Goal: Information Seeking & Learning: Learn about a topic

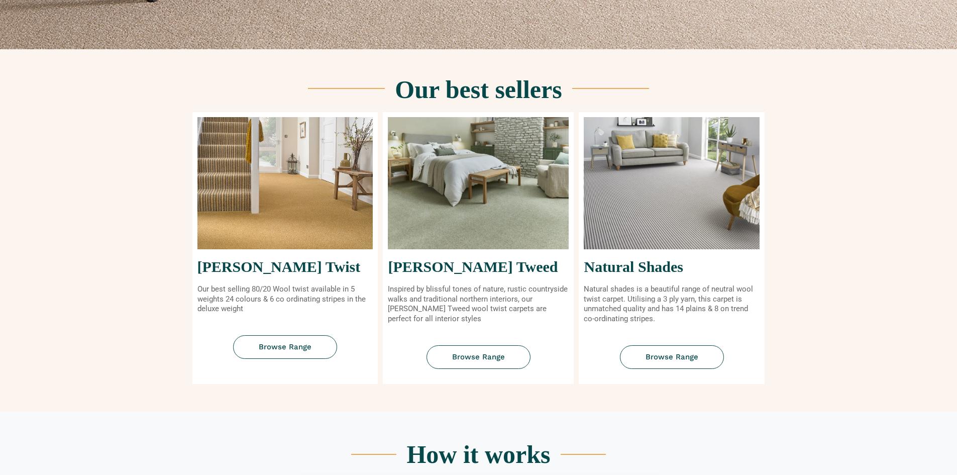
scroll to position [352, 0]
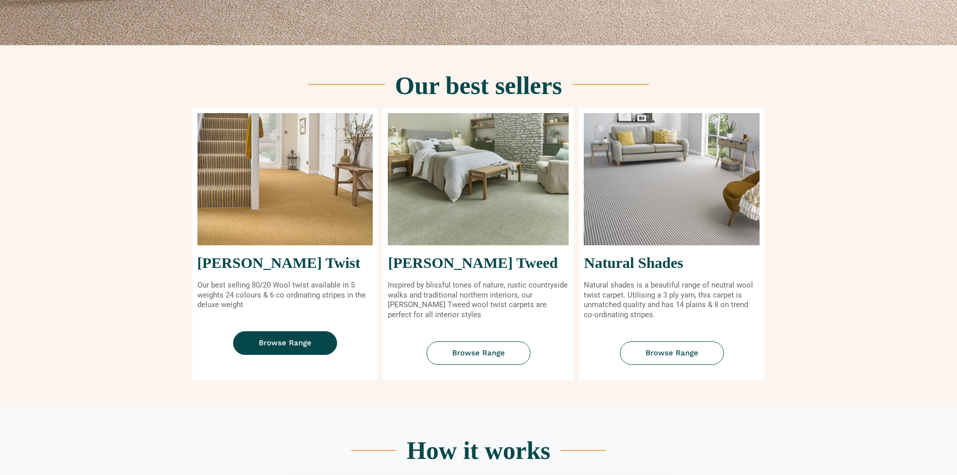
click at [291, 341] on span "Browse Range" at bounding box center [285, 343] width 53 height 8
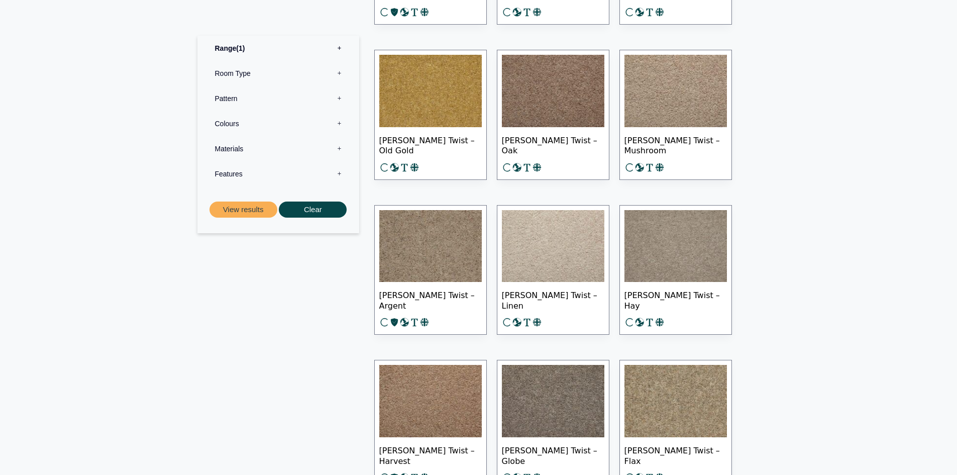
scroll to position [905, 0]
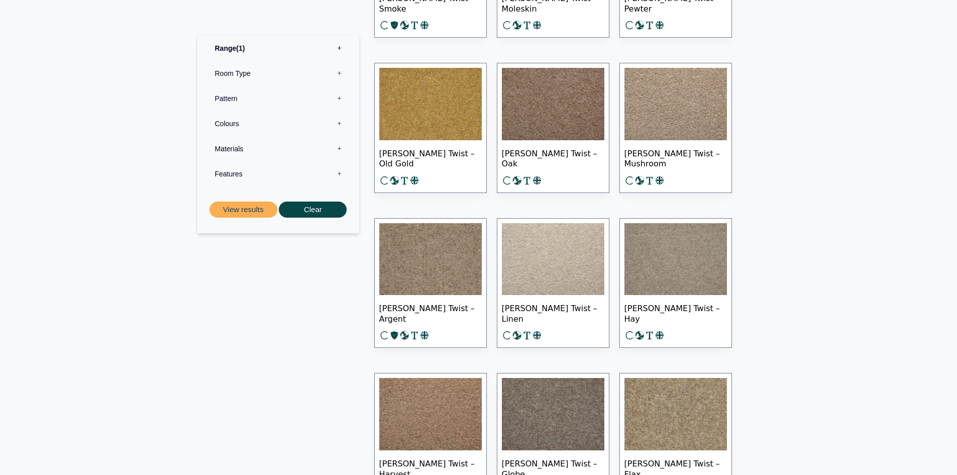
click at [666, 87] on img at bounding box center [676, 104] width 103 height 72
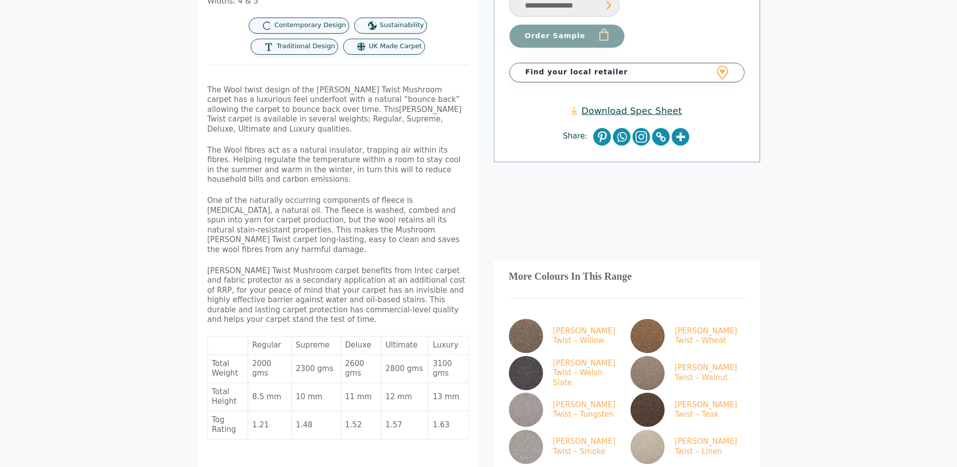
scroll to position [603, 0]
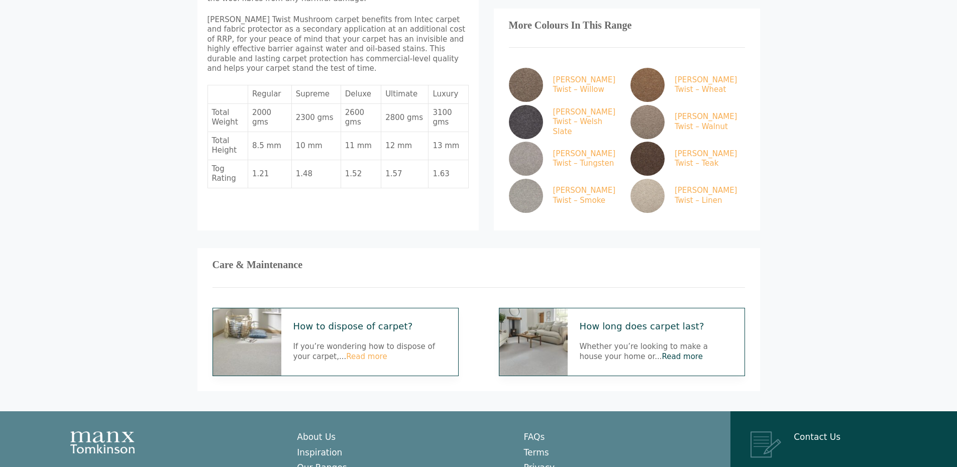
click at [662, 352] on link "Read more" at bounding box center [682, 356] width 41 height 9
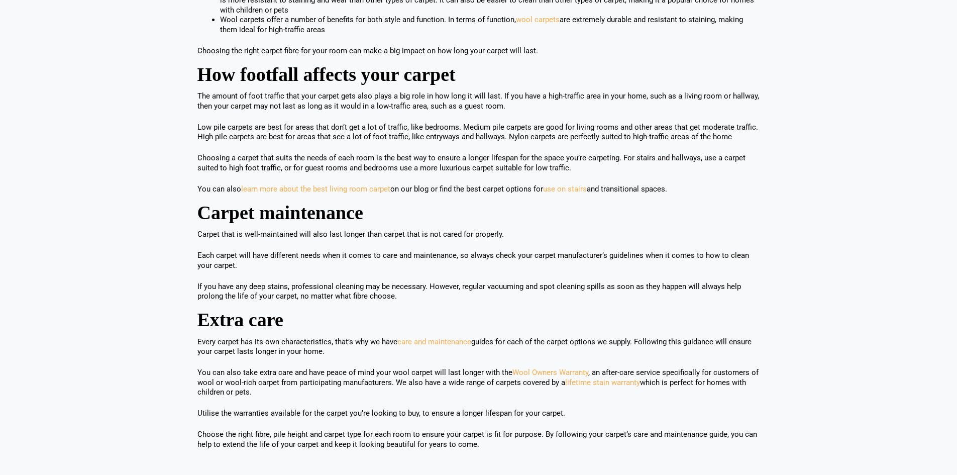
scroll to position [653, 0]
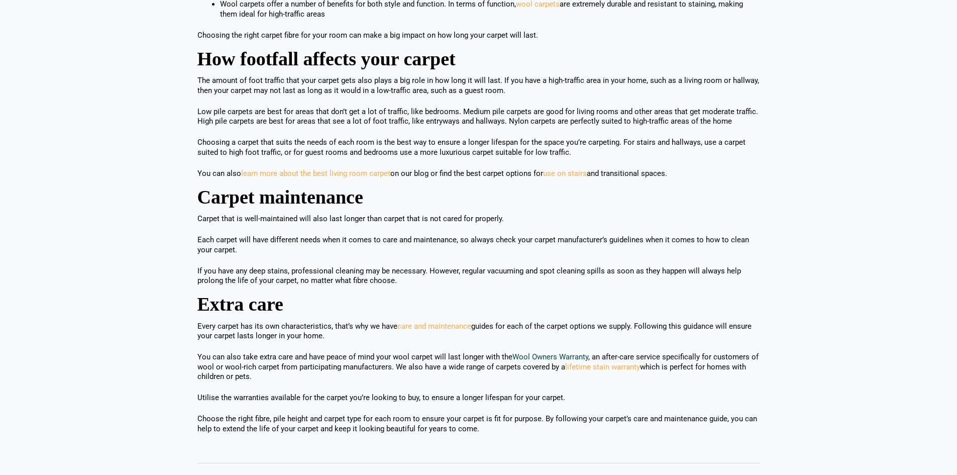
click at [551, 352] on link "Wool Owners Warranty" at bounding box center [551, 356] width 76 height 9
